Goal: Communication & Community: Answer question/provide support

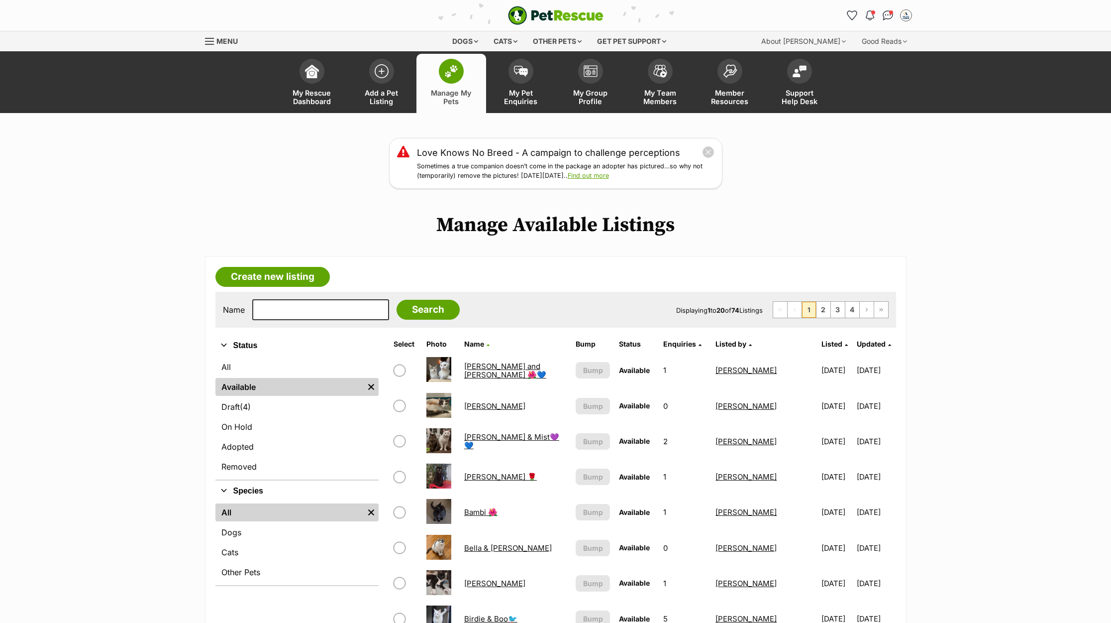
click at [249, 356] on ul "All Available Remove filter Draft (4) Items On Hold Adopted Removed" at bounding box center [296, 417] width 163 height 123
click at [248, 360] on link "All" at bounding box center [296, 367] width 163 height 18
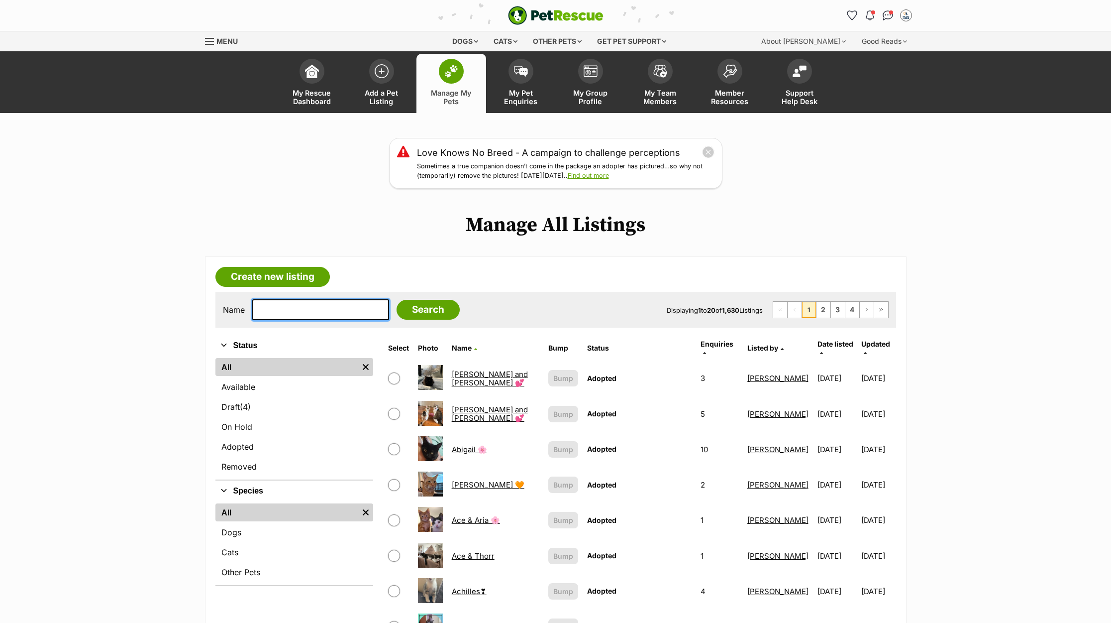
drag, startPoint x: 0, startPoint y: 0, endPoint x: 300, endPoint y: 309, distance: 430.7
click at [300, 309] on input "text" at bounding box center [320, 309] width 137 height 21
type input "[PERSON_NAME]"
click at [397, 300] on input "Search" at bounding box center [428, 310] width 63 height 20
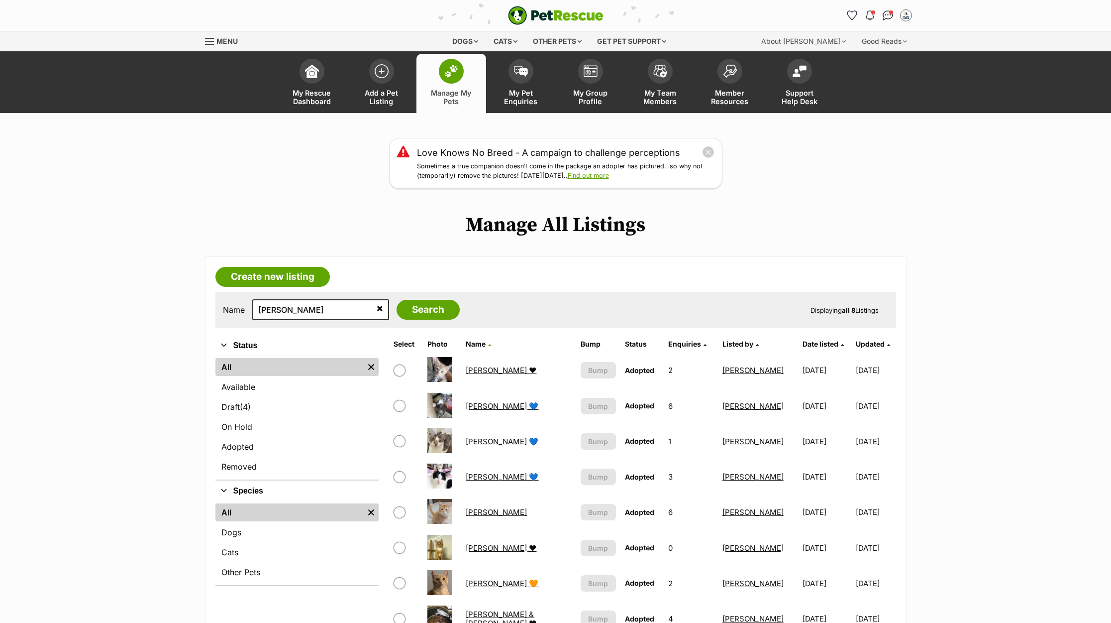
scroll to position [149, 0]
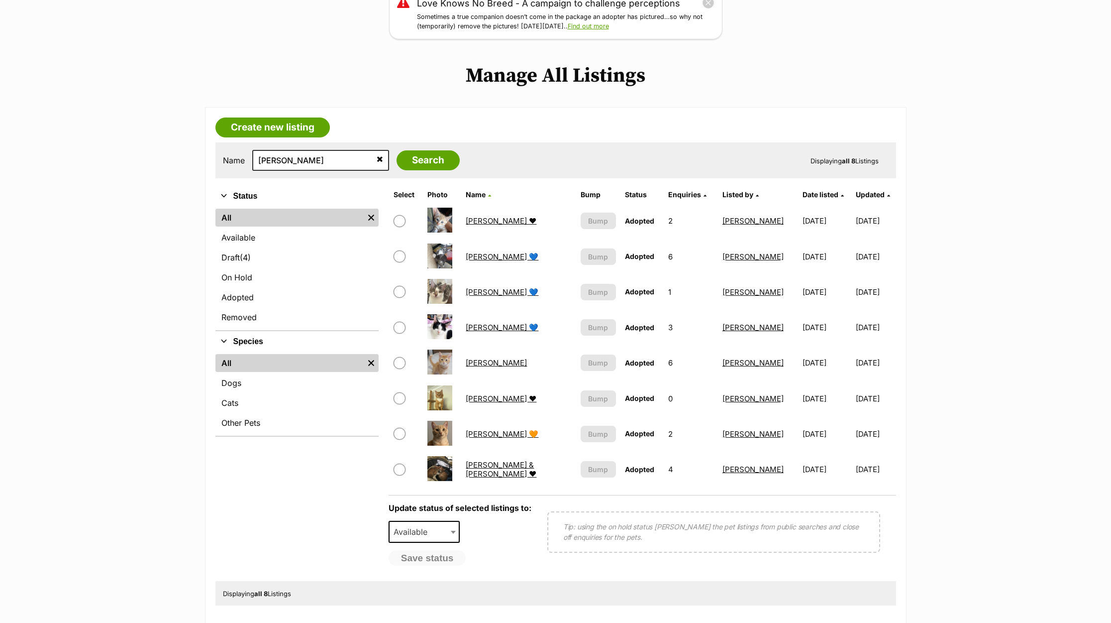
click at [482, 467] on link "Fred & George ❤" at bounding box center [501, 469] width 71 height 18
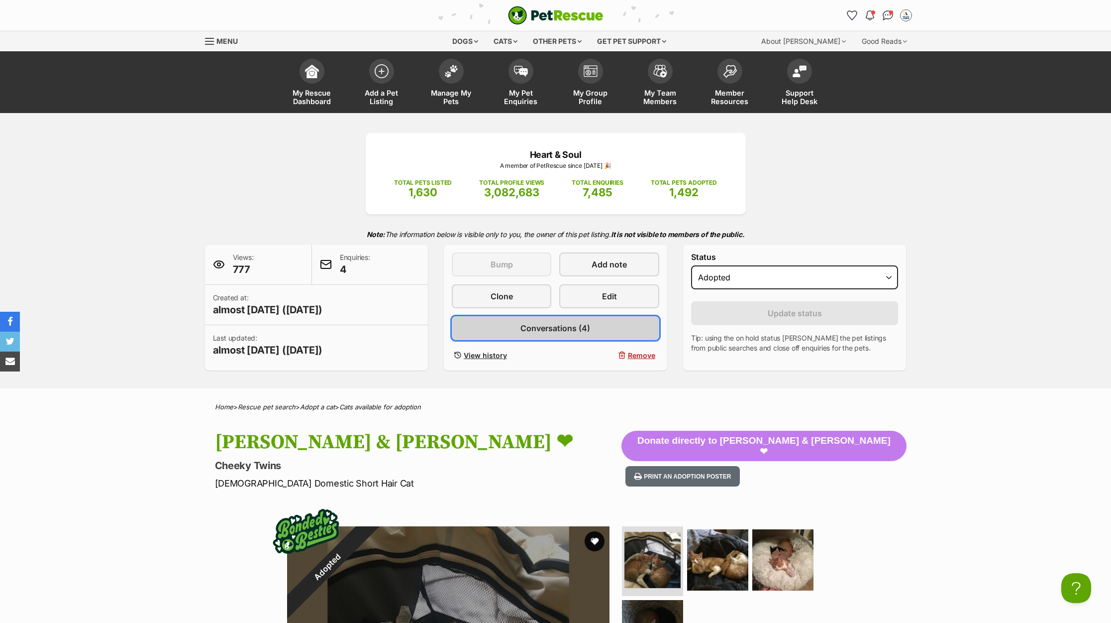
click at [531, 325] on span "Conversations (4)" at bounding box center [556, 328] width 70 height 12
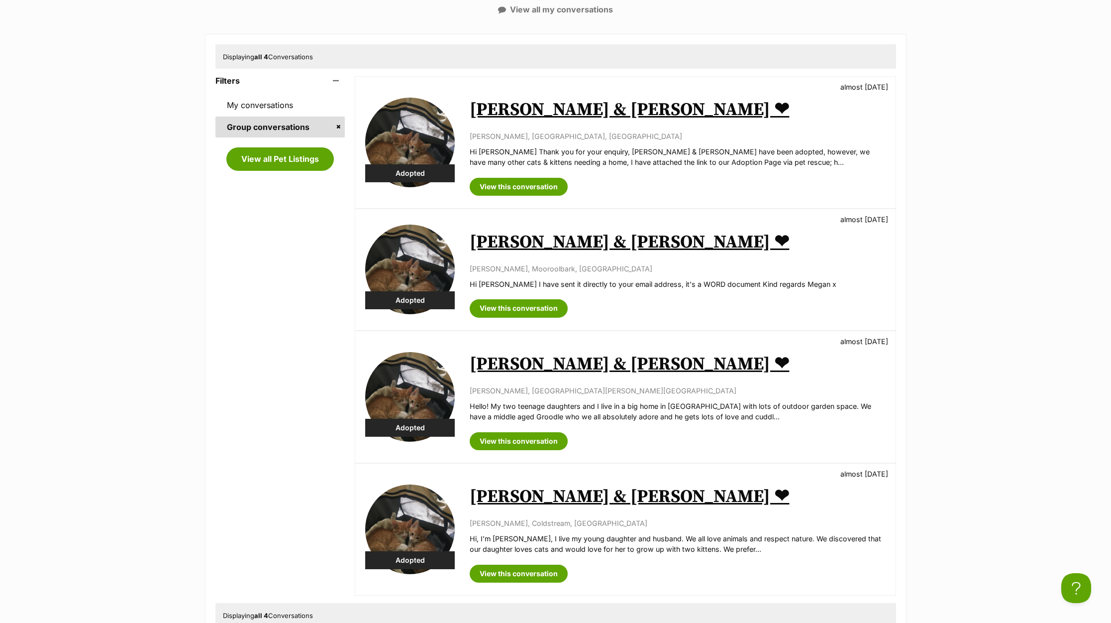
scroll to position [299, 0]
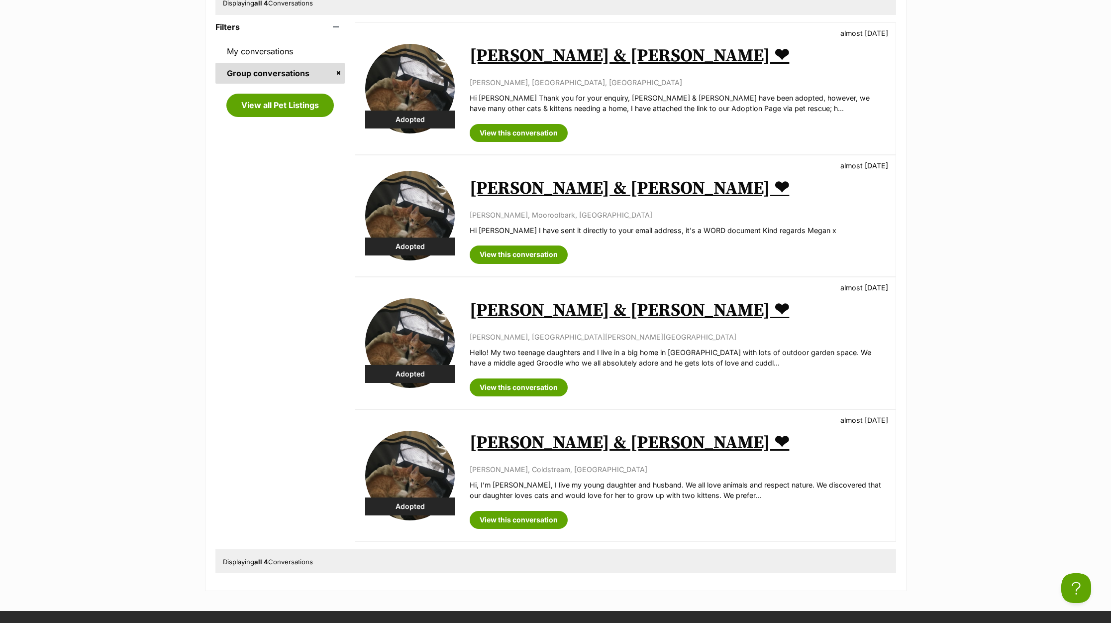
click at [512, 187] on link "Fred & George ❤" at bounding box center [629, 188] width 319 height 22
click at [543, 307] on link "Fred & George ❤" at bounding box center [629, 310] width 319 height 22
click at [539, 434] on link "Fred & George ❤" at bounding box center [629, 442] width 319 height 22
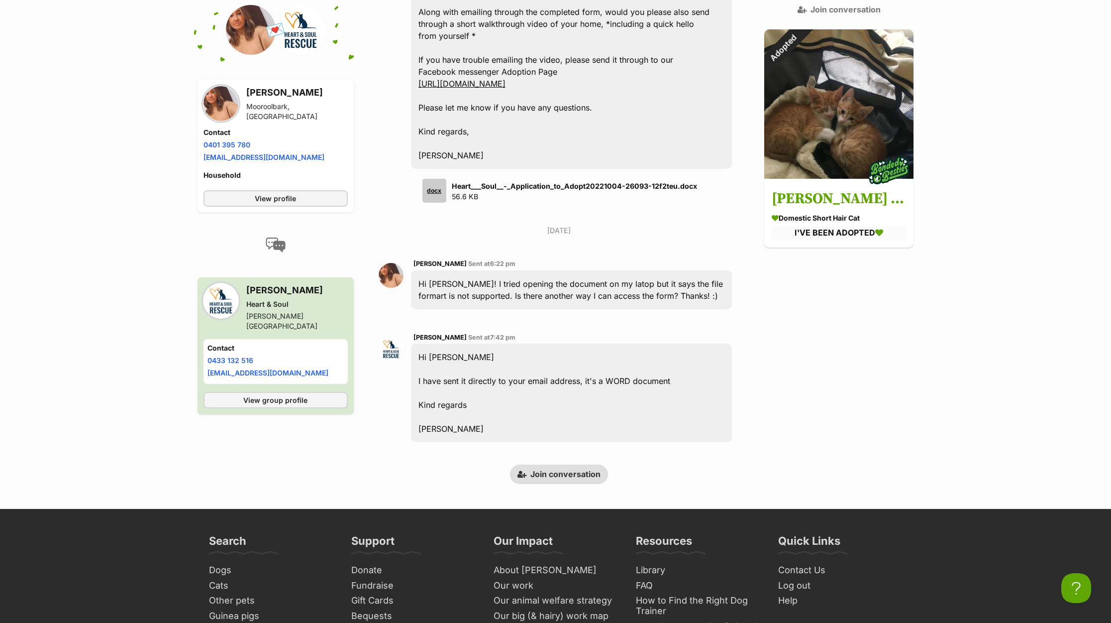
scroll to position [189, 0]
